Goal: Task Accomplishment & Management: Use online tool/utility

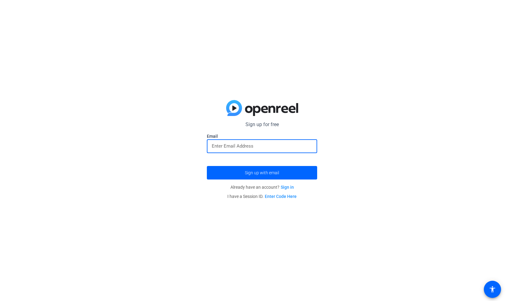
click at [219, 148] on input "email" at bounding box center [262, 145] width 101 height 7
click at [207, 166] on button "Sign up with email" at bounding box center [262, 172] width 110 height 13
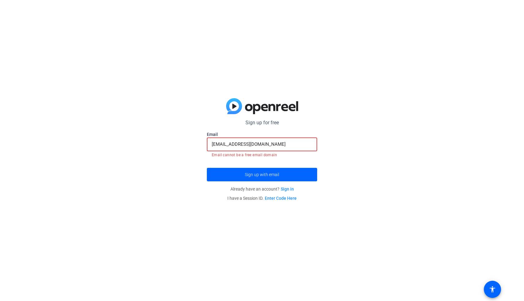
drag, startPoint x: 277, startPoint y: 146, endPoint x: 206, endPoint y: 143, distance: 71.2
click at [206, 144] on div "Sign up for free Email [EMAIL_ADDRESS][DOMAIN_NAME] Email cannot be a free emai…" at bounding box center [262, 150] width 524 height 301
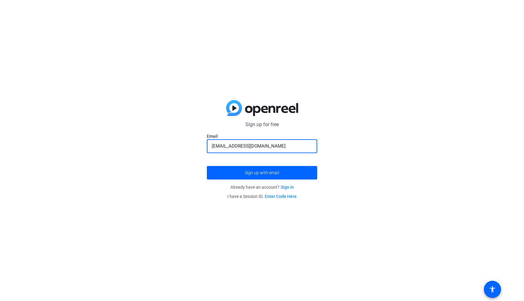
type input "[EMAIL_ADDRESS][DOMAIN_NAME]"
click at [207, 166] on button "Sign up with email" at bounding box center [262, 172] width 110 height 13
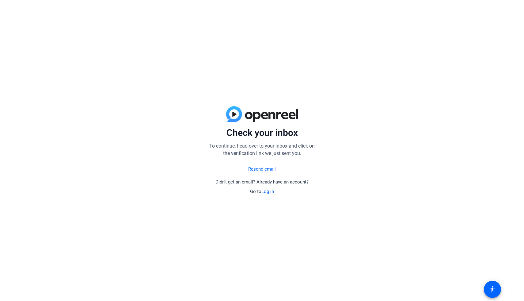
click at [268, 190] on link "Log in" at bounding box center [268, 192] width 13 height 6
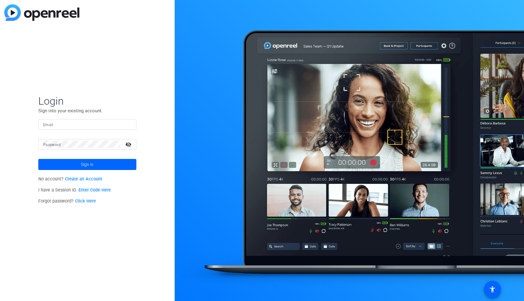
click at [52, 125] on mat-label "Email" at bounding box center [48, 125] width 10 height 4
click at [52, 125] on input "Email" at bounding box center [87, 124] width 88 height 7
type input "[EMAIL_ADDRESS][DOMAIN_NAME]"
click at [38, 159] on button "Sign in" at bounding box center [87, 164] width 98 height 11
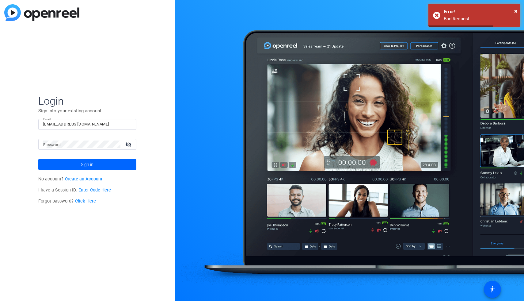
click at [55, 144] on mat-label "Password" at bounding box center [51, 145] width 17 height 4
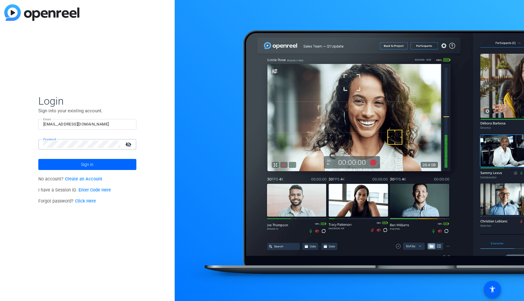
click at [38, 159] on button "Sign in" at bounding box center [87, 164] width 98 height 11
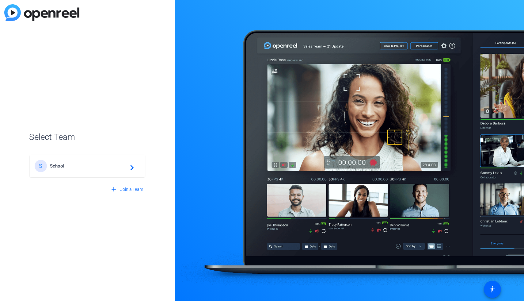
click at [105, 161] on div "S School navigate_next" at bounding box center [87, 166] width 105 height 12
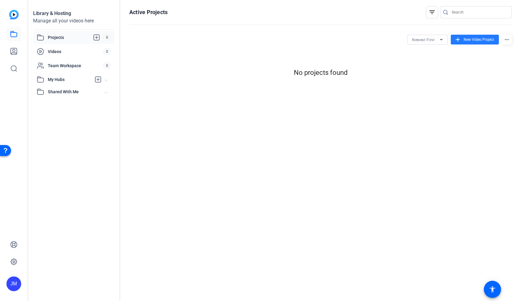
click at [465, 37] on span "New Video Project" at bounding box center [479, 40] width 30 height 6
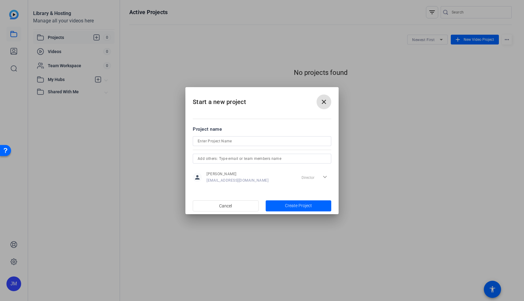
click at [258, 139] on input at bounding box center [262, 140] width 129 height 7
type input "Psychology Presentation"
click at [308, 205] on span "Create Project" at bounding box center [298, 205] width 27 height 6
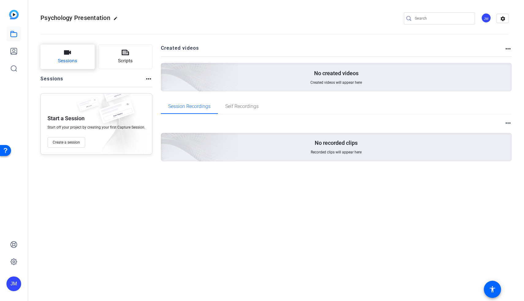
click at [77, 55] on button "Sessions" at bounding box center [67, 56] width 54 height 25
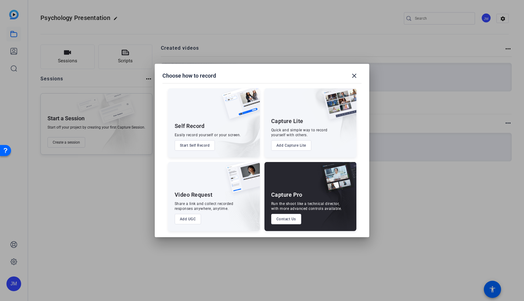
click at [199, 145] on button "Start Self Record" at bounding box center [195, 145] width 40 height 10
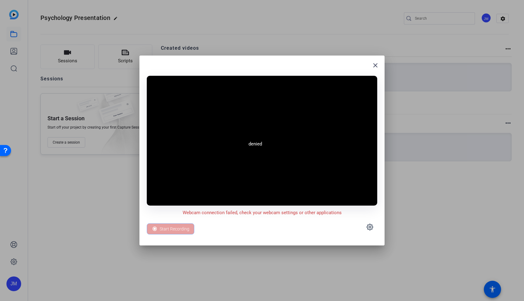
click at [185, 228] on div "Start Recording" at bounding box center [171, 228] width 48 height 11
click at [374, 68] on mat-icon "close" at bounding box center [375, 65] width 7 height 7
